Goal: Task Accomplishment & Management: Use online tool/utility

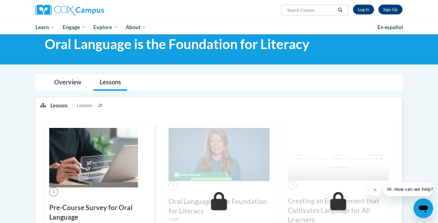
scroll to position [21, 0]
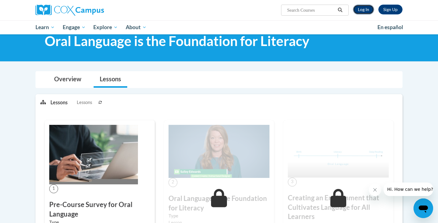
click at [363, 9] on link "Log In" at bounding box center [363, 10] width 21 height 10
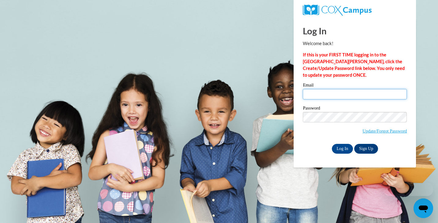
type input "mercedes.spencermoreno@freedomprep.org"
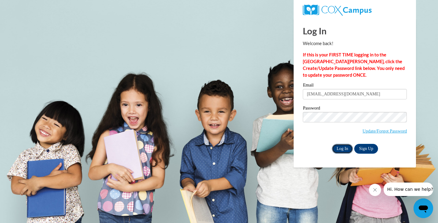
click at [344, 147] on input "Log In" at bounding box center [342, 149] width 21 height 10
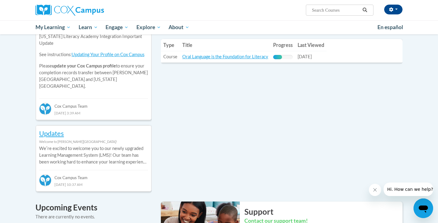
scroll to position [229, 0]
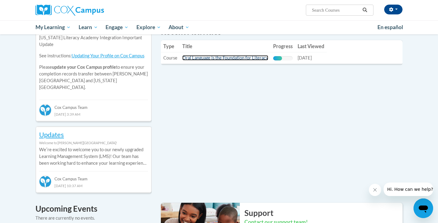
click at [235, 59] on link "Oral Language is the Foundation for Literacy" at bounding box center [225, 57] width 86 height 5
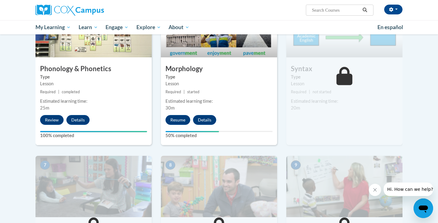
scroll to position [333, 0]
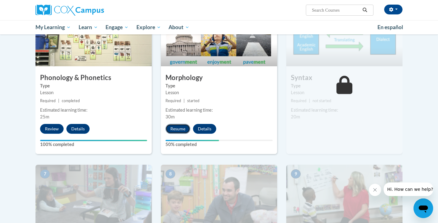
click at [184, 128] on button "Resume" at bounding box center [178, 129] width 25 height 10
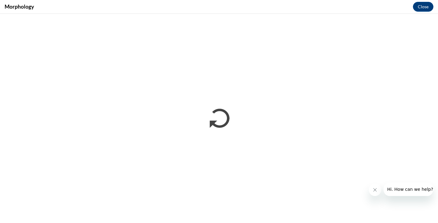
scroll to position [0, 0]
